Goal: Complete application form

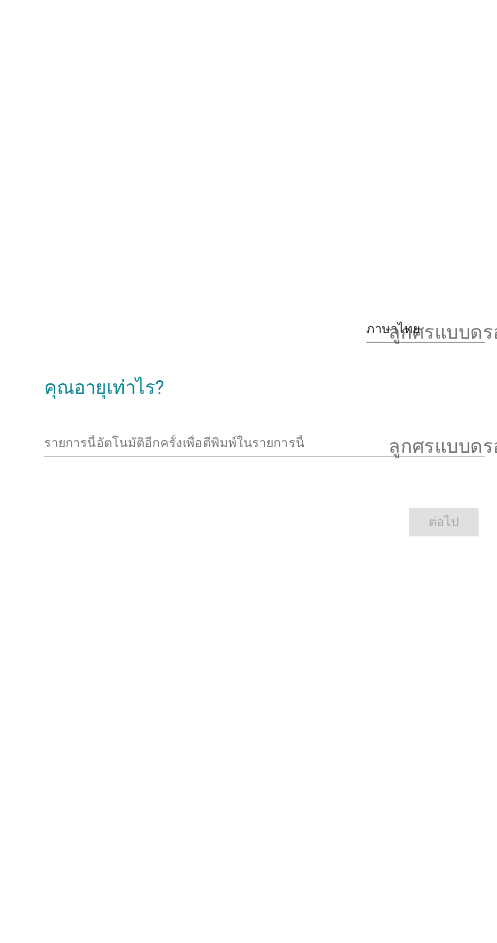
click at [224, 493] on input "รายการนี้อัตโนมัติอีกครั้งเพื่อตีพิมพ์ในรายการนี้" at bounding box center [241, 485] width 268 height 16
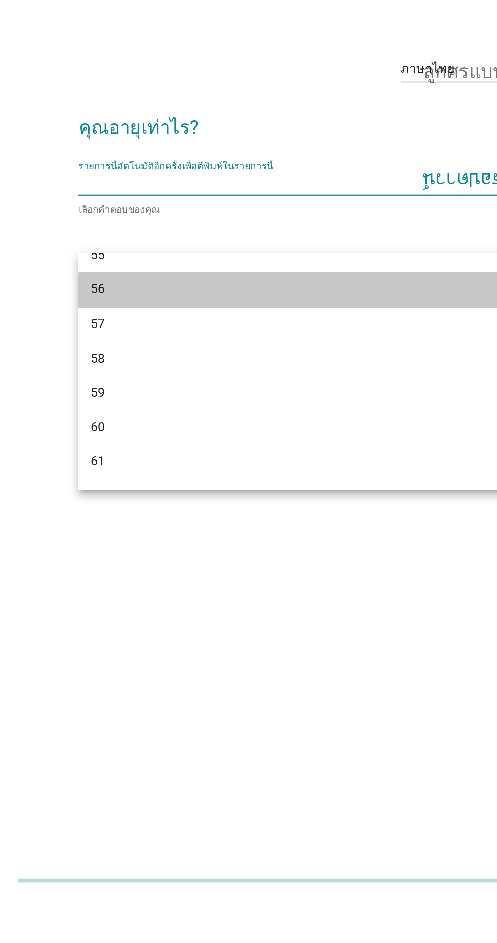
scroll to position [832, 0]
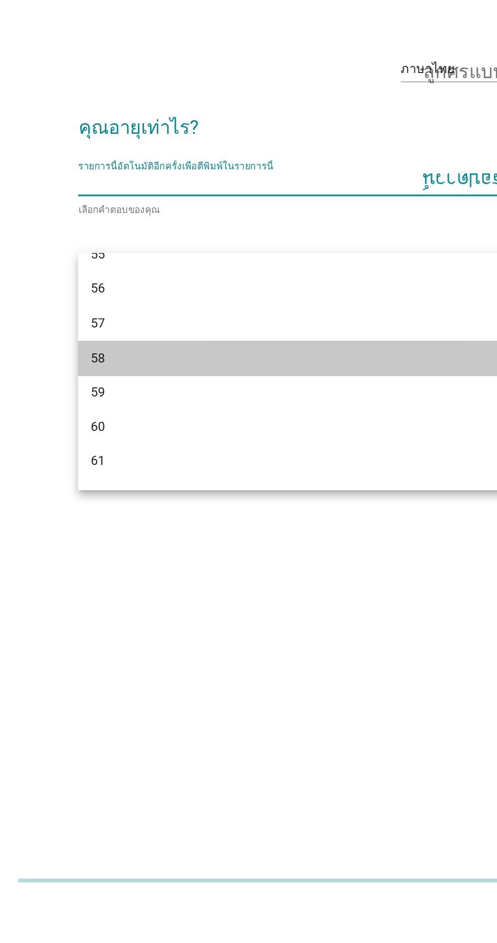
click at [120, 598] on font "58" at bounding box center [119, 596] width 9 height 10
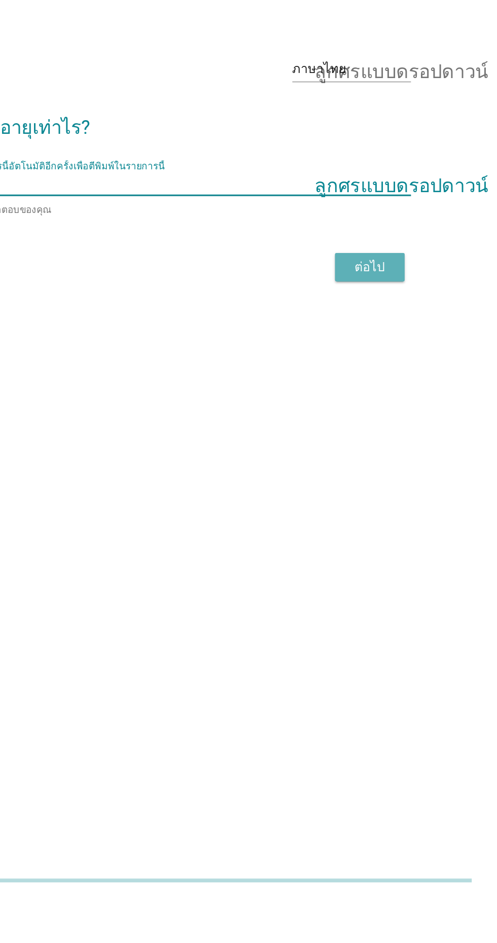
click at [374, 547] on button "ต่อไป" at bounding box center [363, 537] width 45 height 18
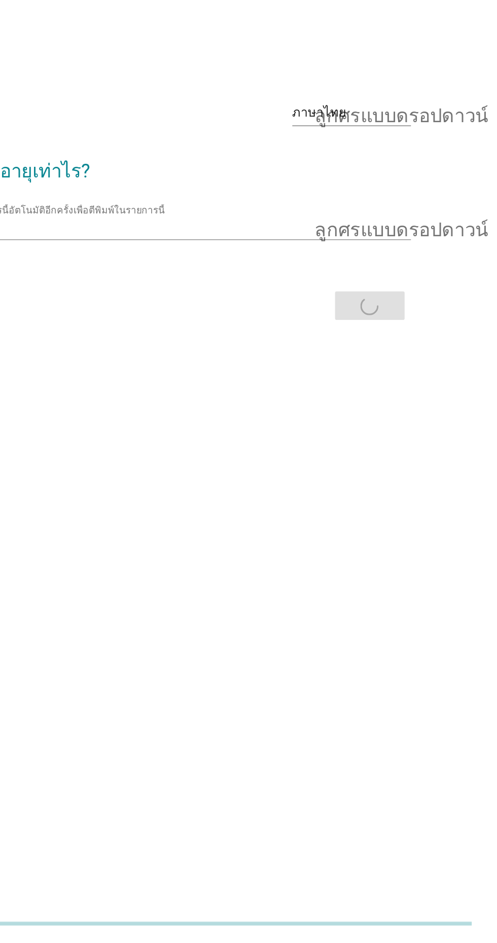
scroll to position [0, 0]
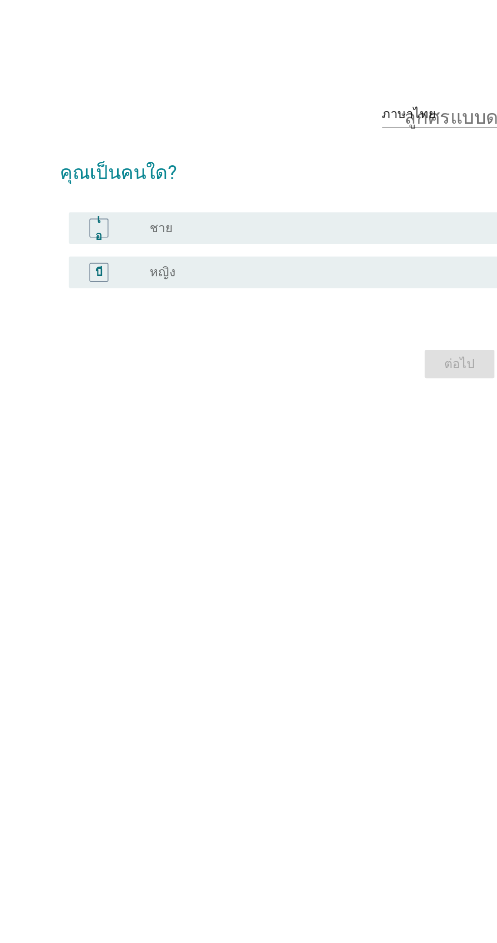
click at [140, 473] on div "เอ" at bounding box center [132, 466] width 22 height 12
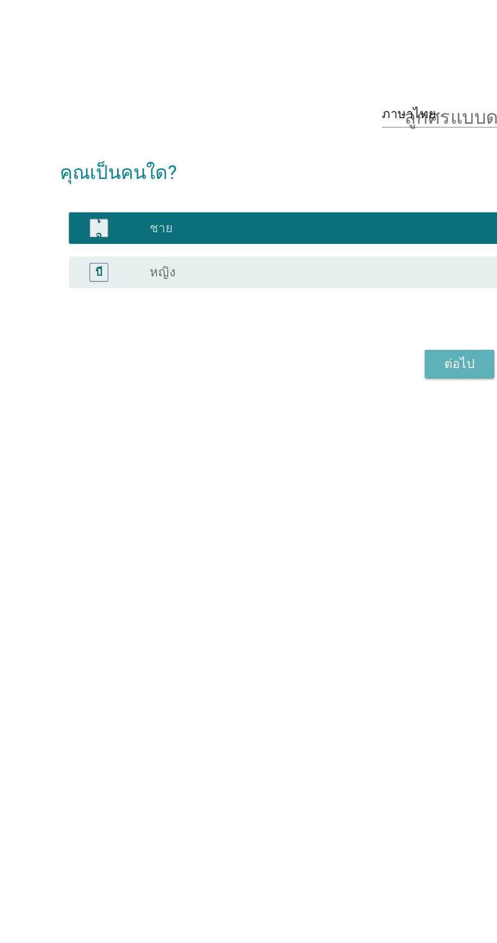
click at [377, 560] on div "ต่อไป" at bounding box center [363, 554] width 28 height 12
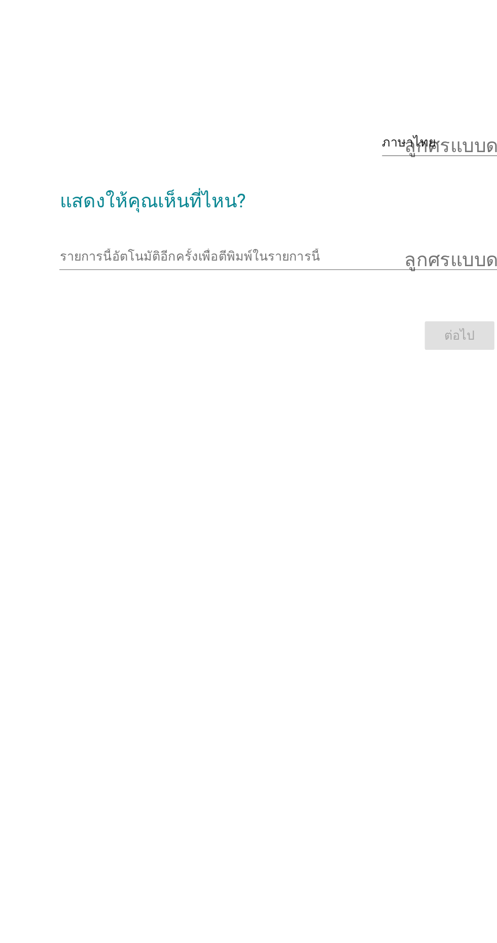
scroll to position [18, 0]
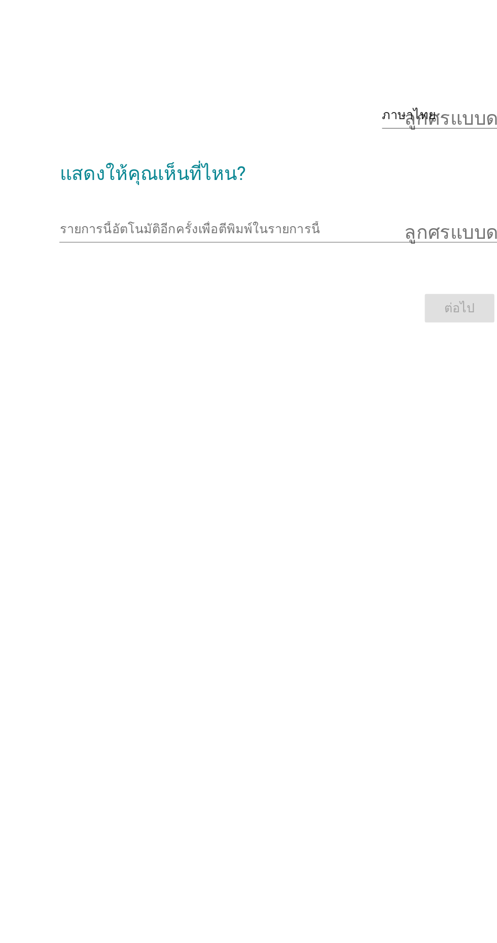
click at [247, 475] on input "รายการนี้อัตโนมัติอีกครั้งเพื่อตีพิมพ์ในรายการนี้" at bounding box center [241, 467] width 268 height 16
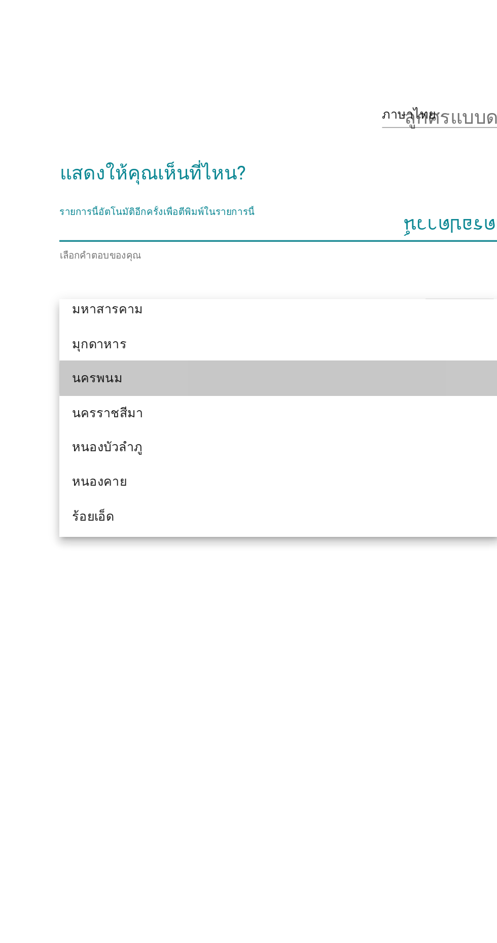
scroll to position [174, 0]
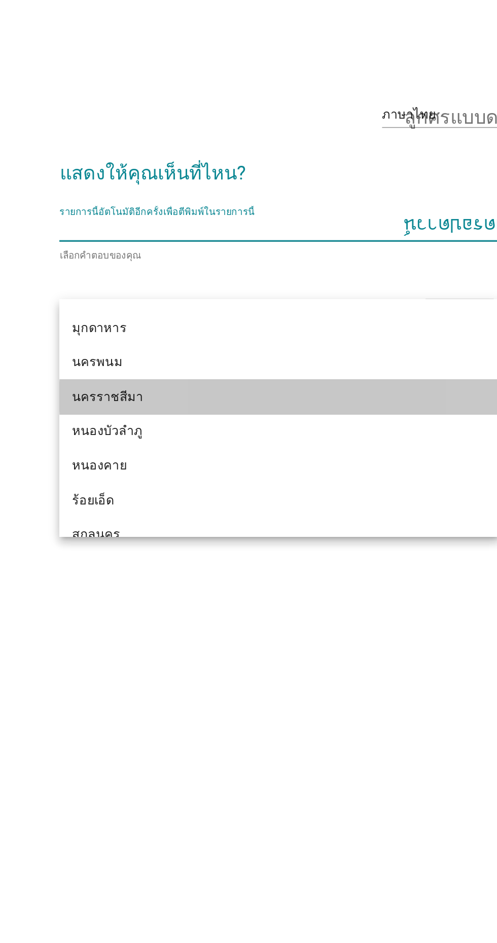
click at [149, 577] on font "นครราชสีมา" at bounding box center [138, 574] width 46 height 10
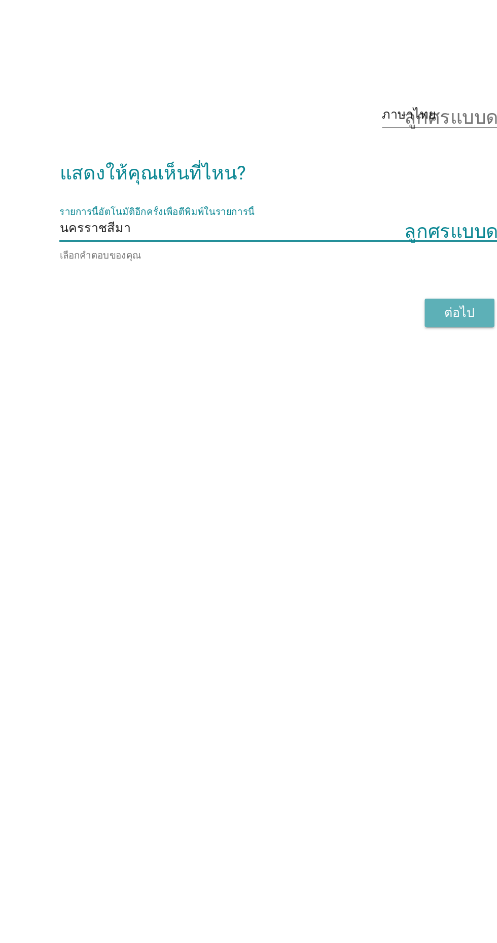
click at [382, 530] on button "ต่อไป" at bounding box center [363, 521] width 45 height 18
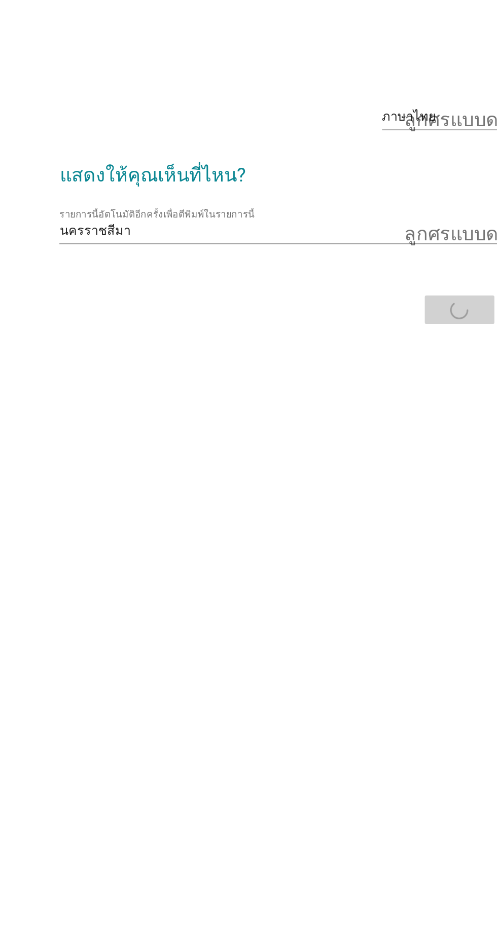
scroll to position [18, 0]
